Goal: Find specific page/section: Find specific page/section

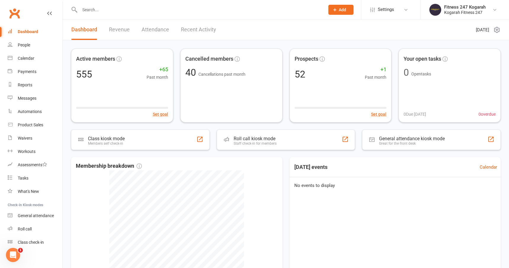
click at [93, 8] on input "text" at bounding box center [199, 10] width 243 height 8
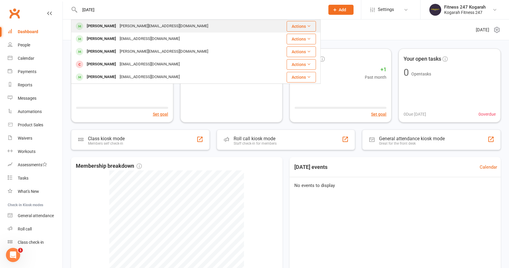
type input "[DATE]"
click at [118, 27] on div "[PERSON_NAME][EMAIL_ADDRESS][DOMAIN_NAME]" at bounding box center [164, 26] width 92 height 9
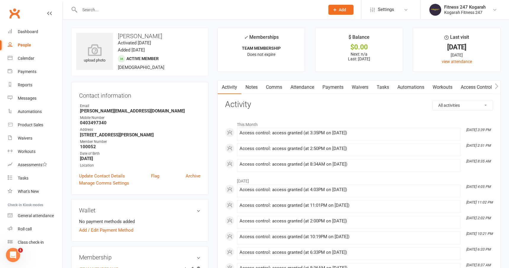
click at [105, 7] on input "text" at bounding box center [199, 10] width 243 height 8
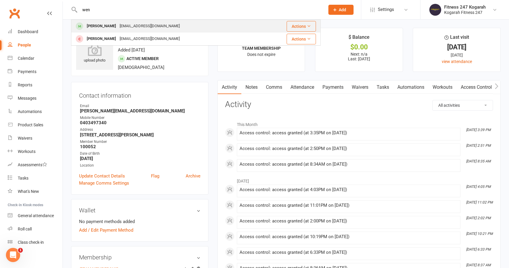
type input "wen"
click at [106, 24] on div "[PERSON_NAME]" at bounding box center [101, 26] width 33 height 9
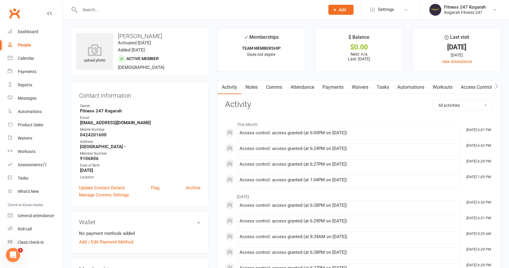
click at [101, 10] on input "text" at bounding box center [199, 10] width 243 height 8
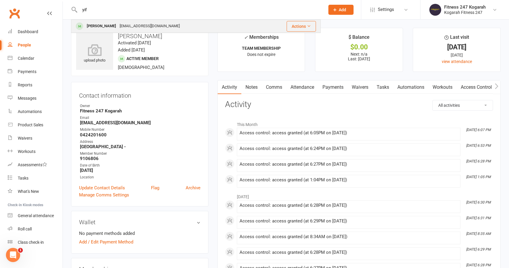
type input "yif"
click at [98, 27] on div "[PERSON_NAME]" at bounding box center [101, 26] width 33 height 9
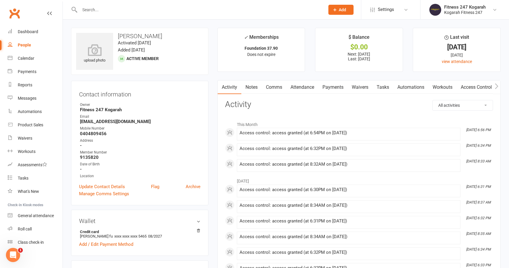
click at [91, 11] on input "text" at bounding box center [199, 10] width 243 height 8
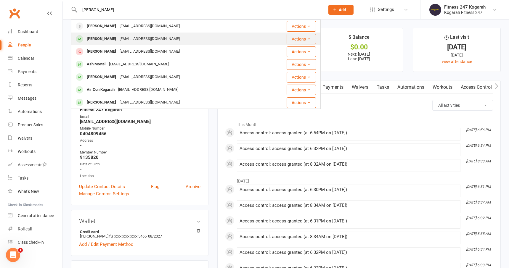
type input "[PERSON_NAME]"
click at [87, 37] on div "[PERSON_NAME]" at bounding box center [101, 39] width 33 height 9
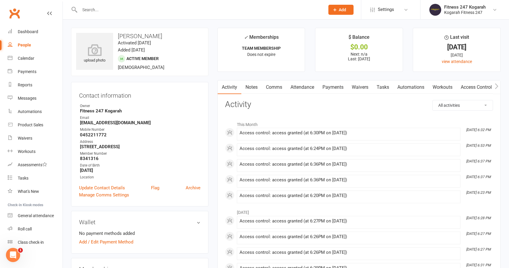
click at [96, 10] on input "text" at bounding box center [199, 10] width 243 height 8
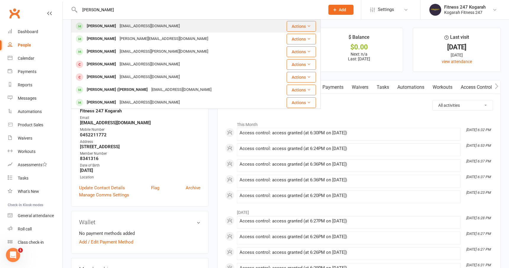
type input "[PERSON_NAME]"
click at [100, 25] on div "[PERSON_NAME]" at bounding box center [101, 26] width 33 height 9
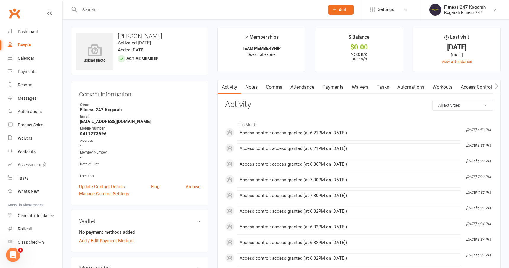
click at [102, 11] on input "text" at bounding box center [199, 10] width 243 height 8
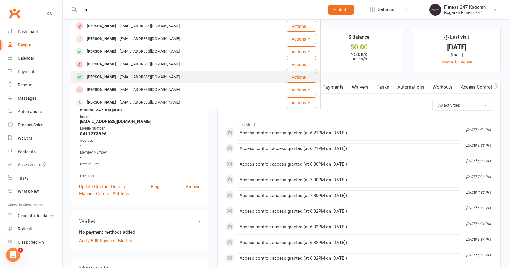
type input "pre"
click at [118, 80] on div "[EMAIL_ADDRESS][DOMAIN_NAME]" at bounding box center [150, 77] width 64 height 9
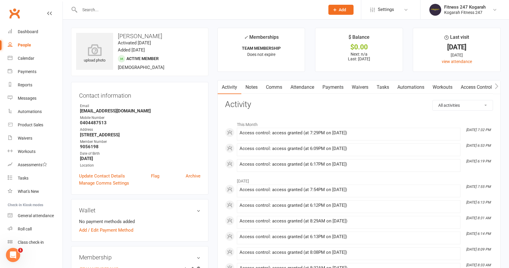
click at [105, 7] on input "text" at bounding box center [199, 10] width 243 height 8
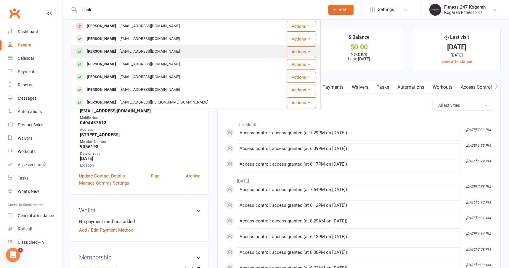
type input "sank"
click at [112, 51] on div "[PERSON_NAME]" at bounding box center [101, 51] width 33 height 9
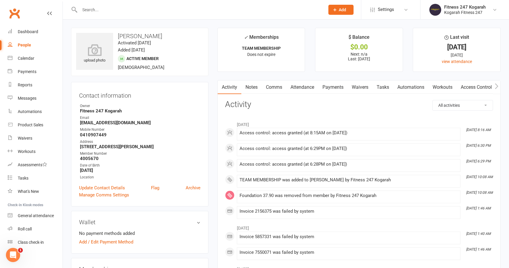
click at [112, 51] on icon at bounding box center [94, 50] width 37 height 12
